Goal: Transaction & Acquisition: Purchase product/service

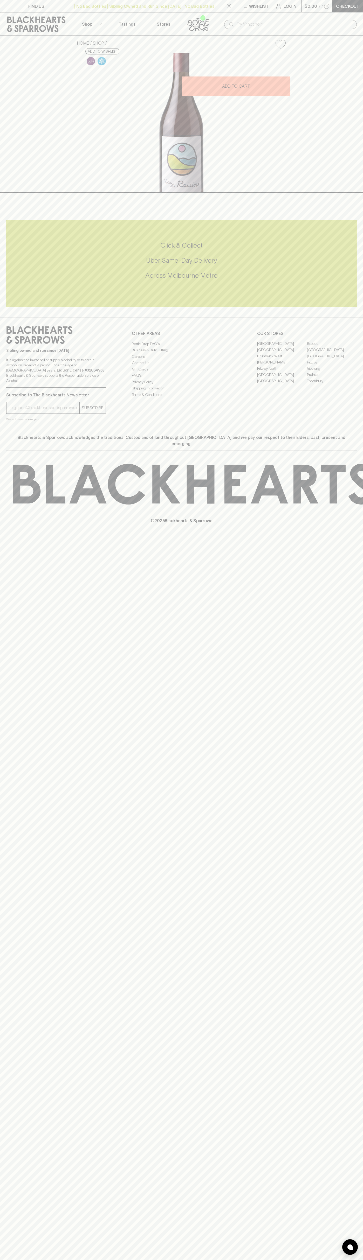
click at [332, 24] on input "text" at bounding box center [295, 24] width 116 height 8
click at [352, 151] on div "HOME SHOP Les Fruits Voix des Raisins Shiraz Cinsault Rose 2023 $39.00 Add to w…" at bounding box center [181, 114] width 363 height 157
click at [259, 1260] on html "FIND US | No Bad Bottles | Sibling Owned and Run Since 2006 | No Bad Bottles | …" at bounding box center [181, 630] width 363 height 1260
click at [25, 193] on div "HOME SHOP Les Fruits Voix des Raisins Shiraz Cinsault Rose 2023 $39.00 Add to w…" at bounding box center [181, 114] width 363 height 157
